Goal: Check status: Check status

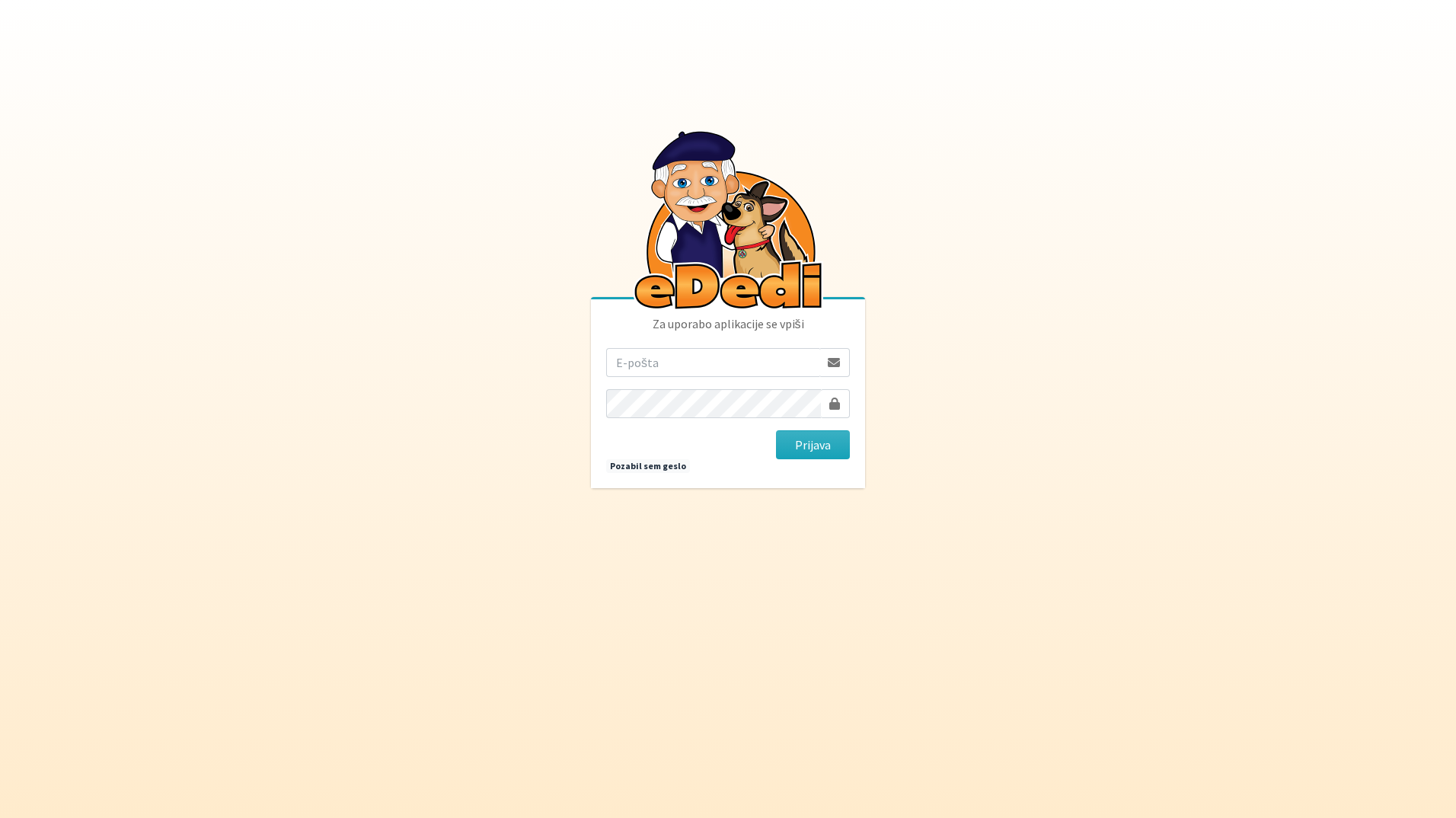
click at [654, 364] on input "email" at bounding box center [712, 362] width 213 height 29
type input "[EMAIL_ADDRESS][DOMAIN_NAME]"
click at [775, 431] on button "Prijava" at bounding box center [812, 445] width 74 height 29
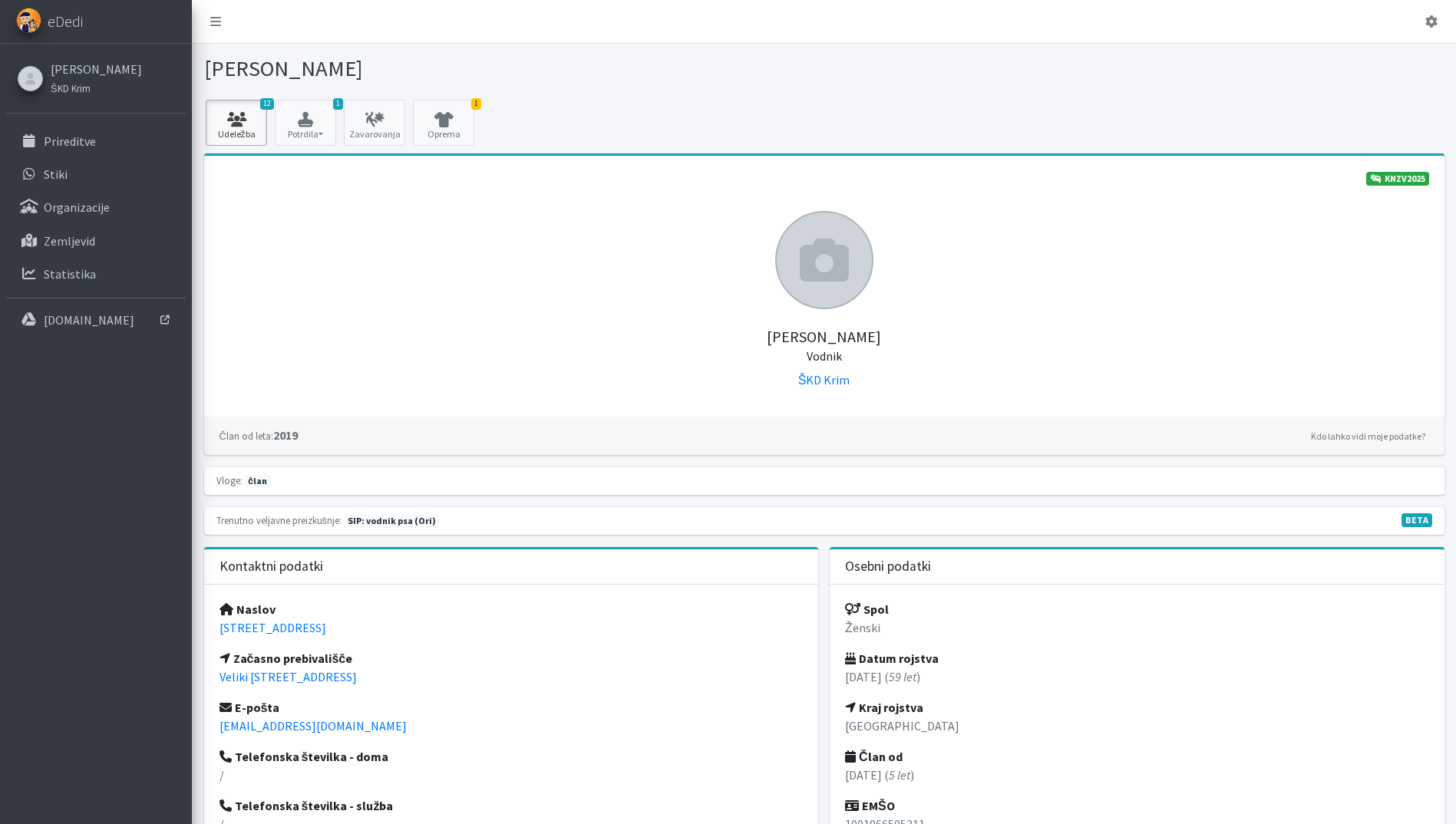
click at [250, 130] on link "12 Udeležba" at bounding box center [235, 123] width 61 height 46
